Goal: Information Seeking & Learning: Learn about a topic

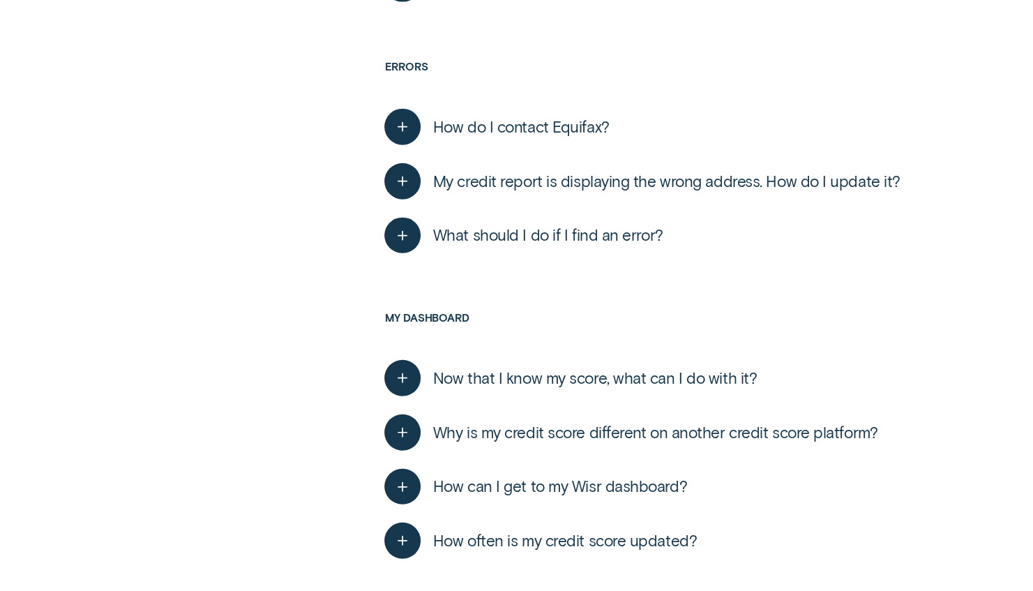
scroll to position [1878, 0]
click at [402, 238] on line "button" at bounding box center [402, 234] width 0 height 8
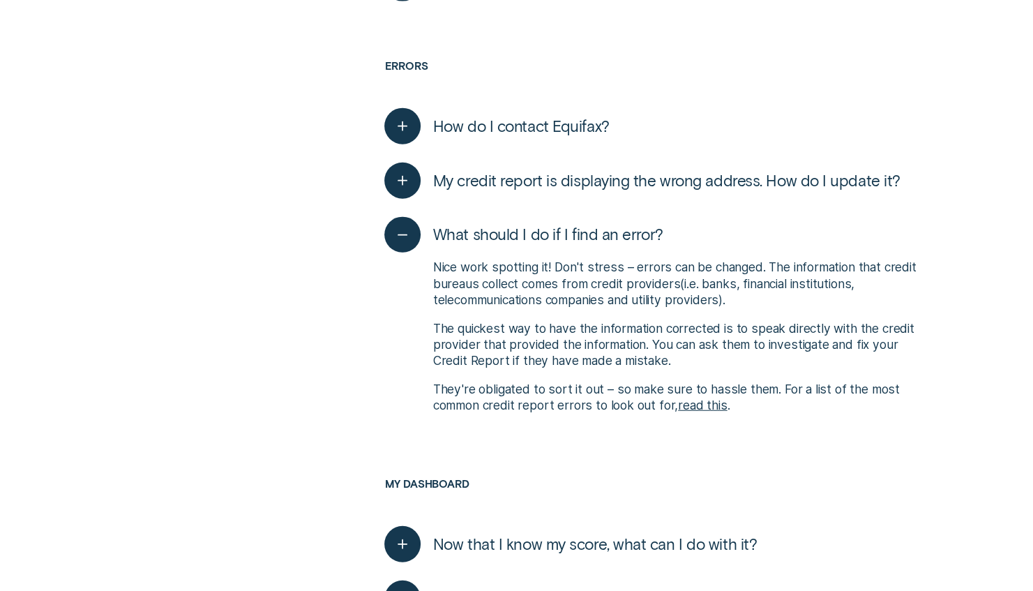
click at [691, 409] on link "read this" at bounding box center [702, 404] width 49 height 15
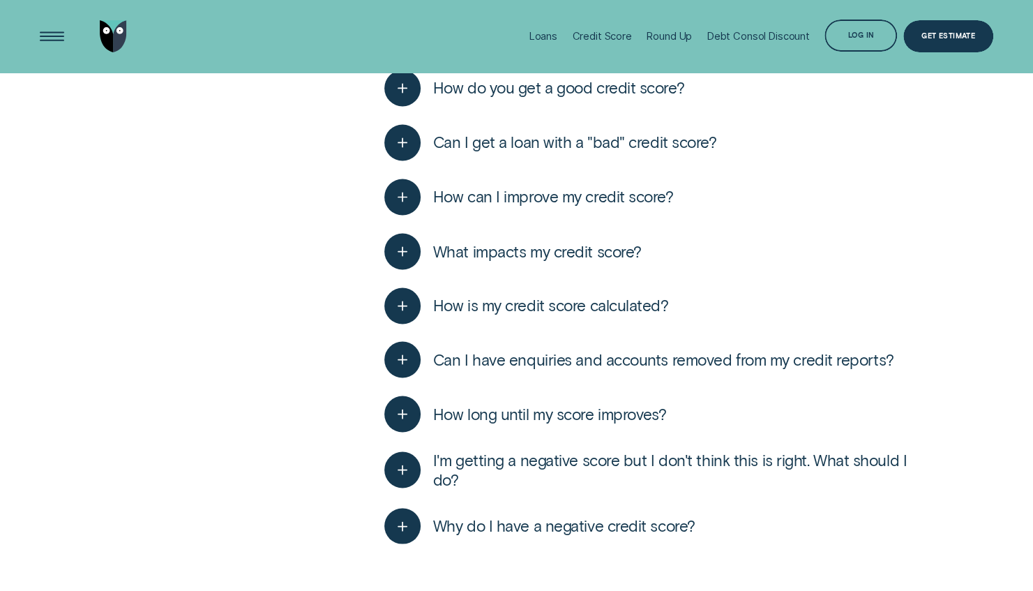
scroll to position [1320, 0]
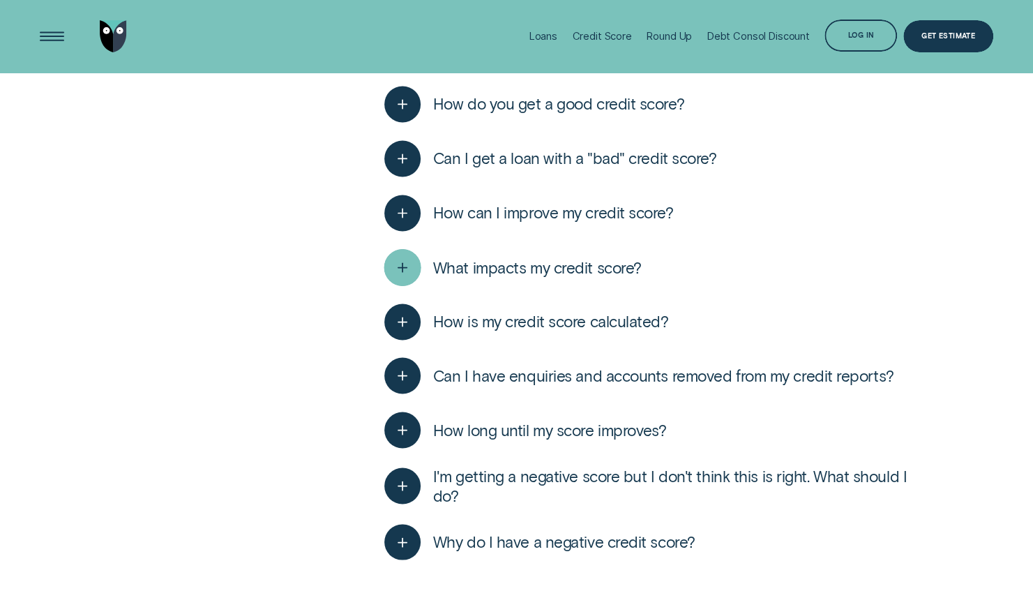
click at [410, 266] on icon "button" at bounding box center [402, 267] width 18 height 22
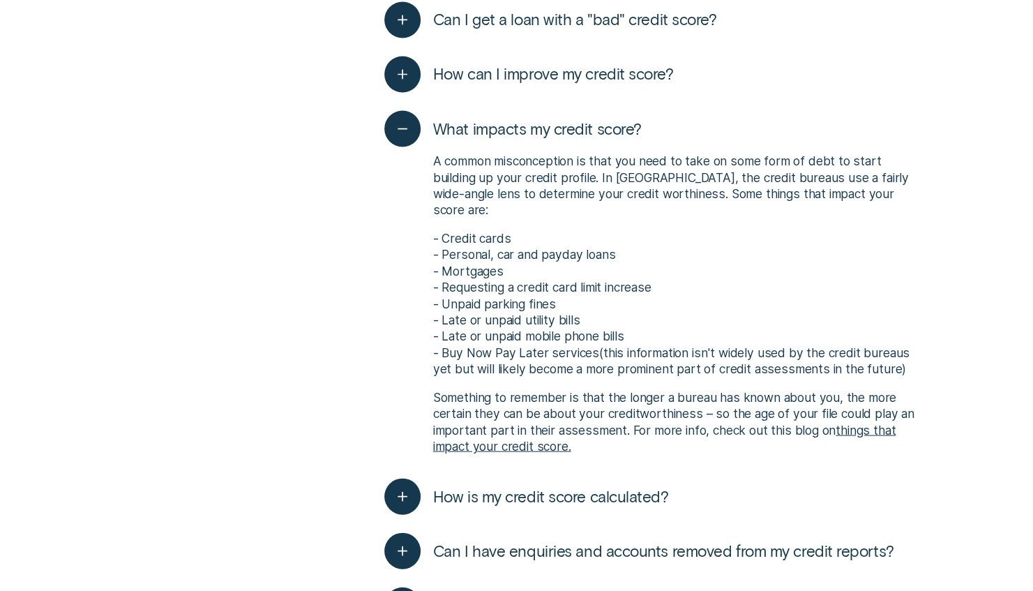
scroll to position [1459, 0]
click at [404, 67] on icon "button" at bounding box center [402, 73] width 18 height 22
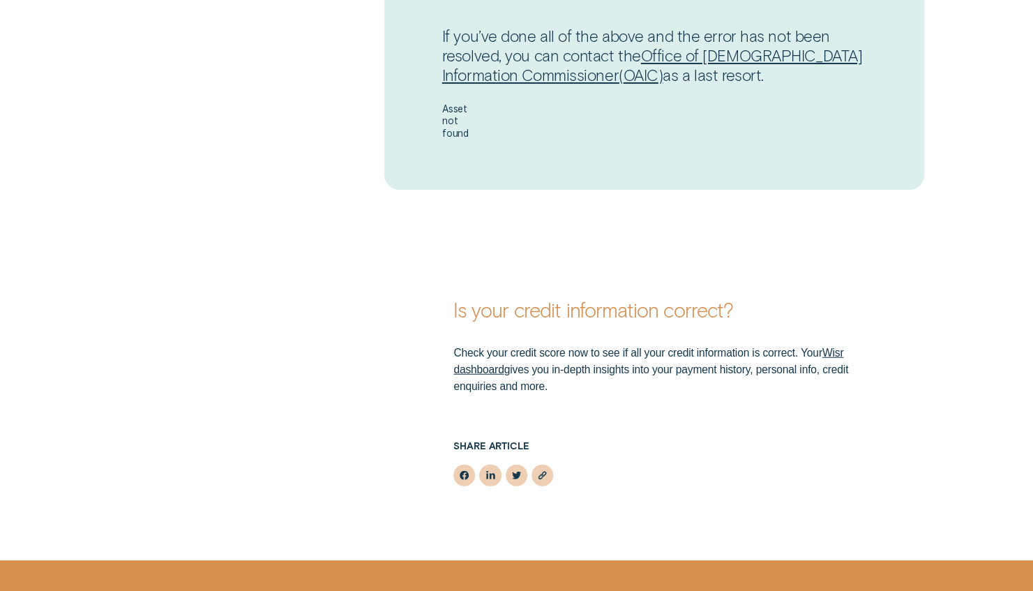
scroll to position [2036, 0]
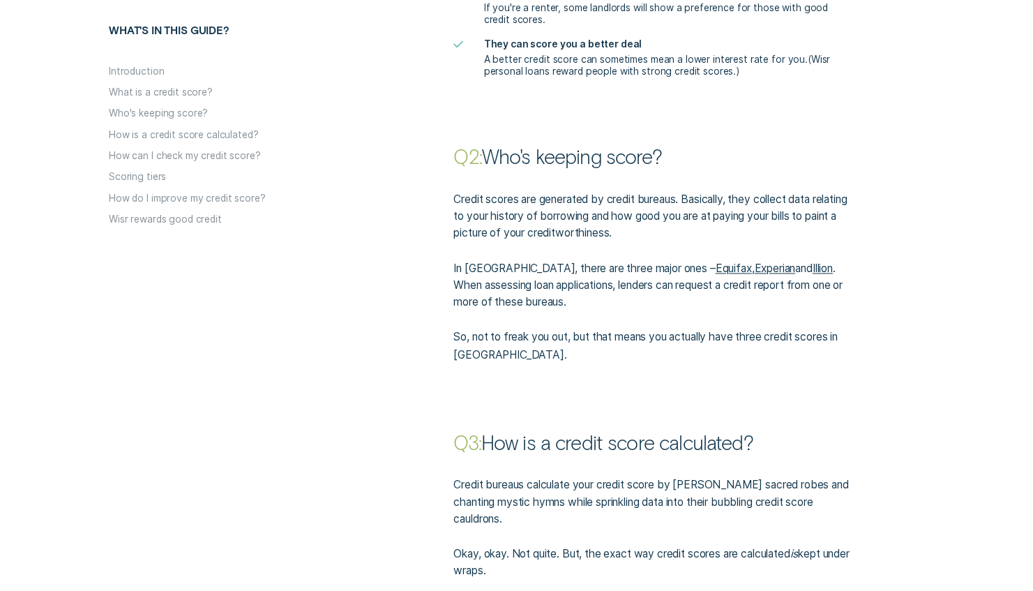
scroll to position [1227, 0]
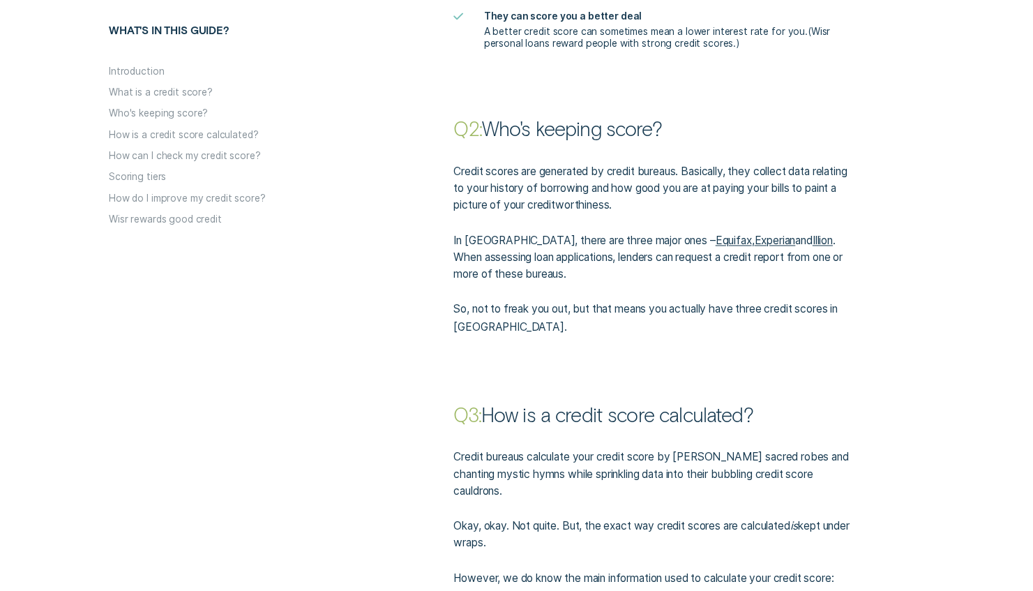
click at [754, 241] on link "Experian" at bounding box center [774, 240] width 41 height 13
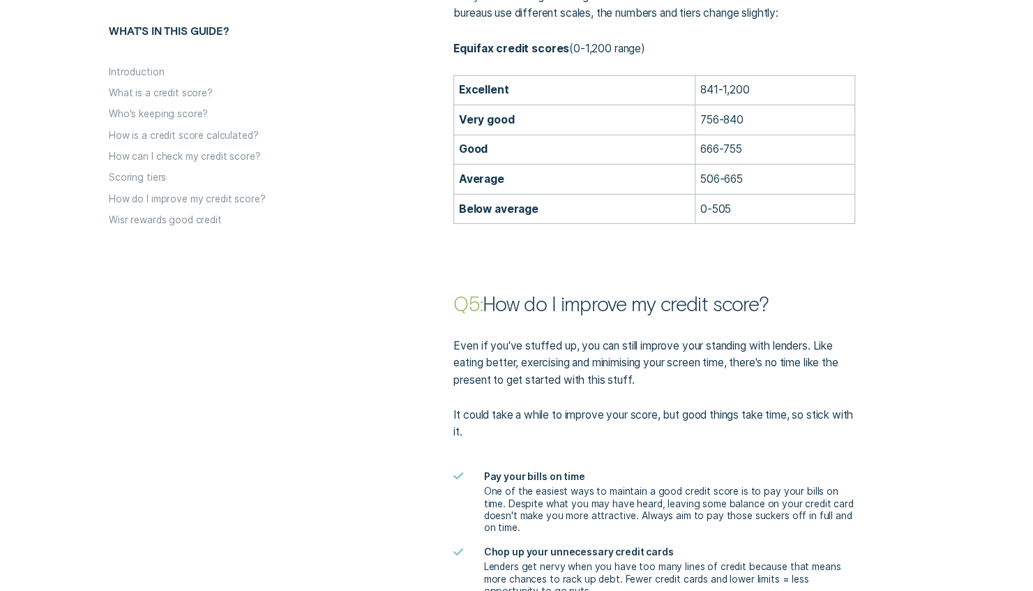
scroll to position [2454, 0]
